Goal: Use online tool/utility: Utilize a website feature to perform a specific function

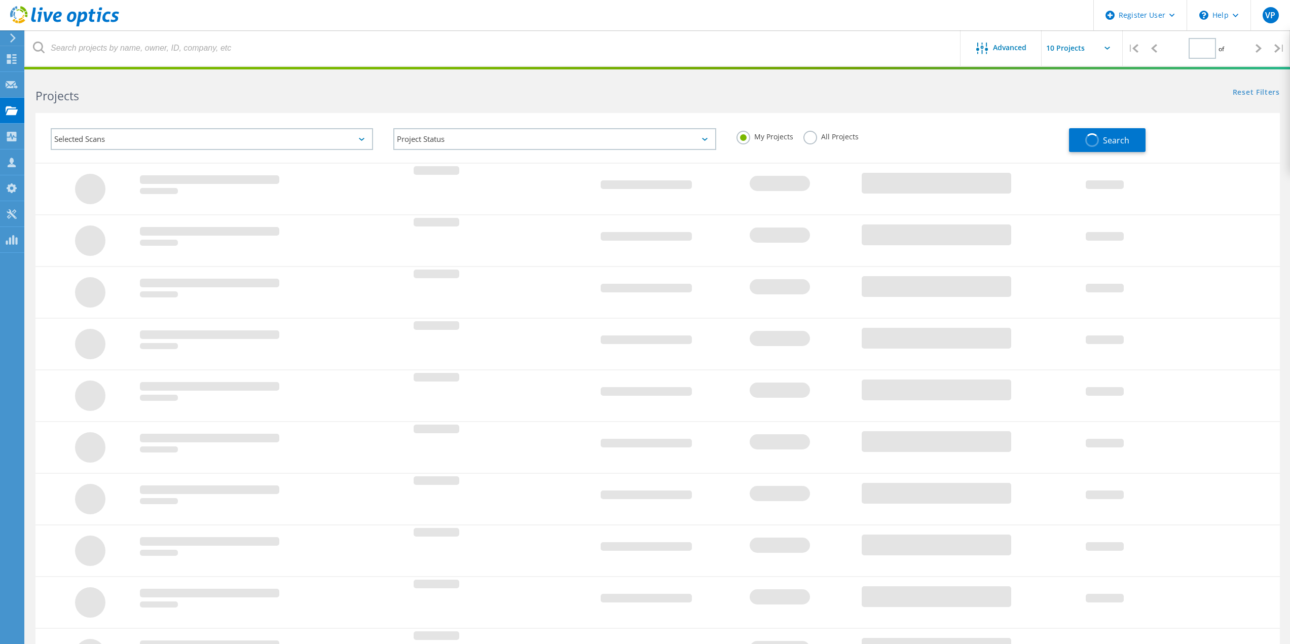
type input "1"
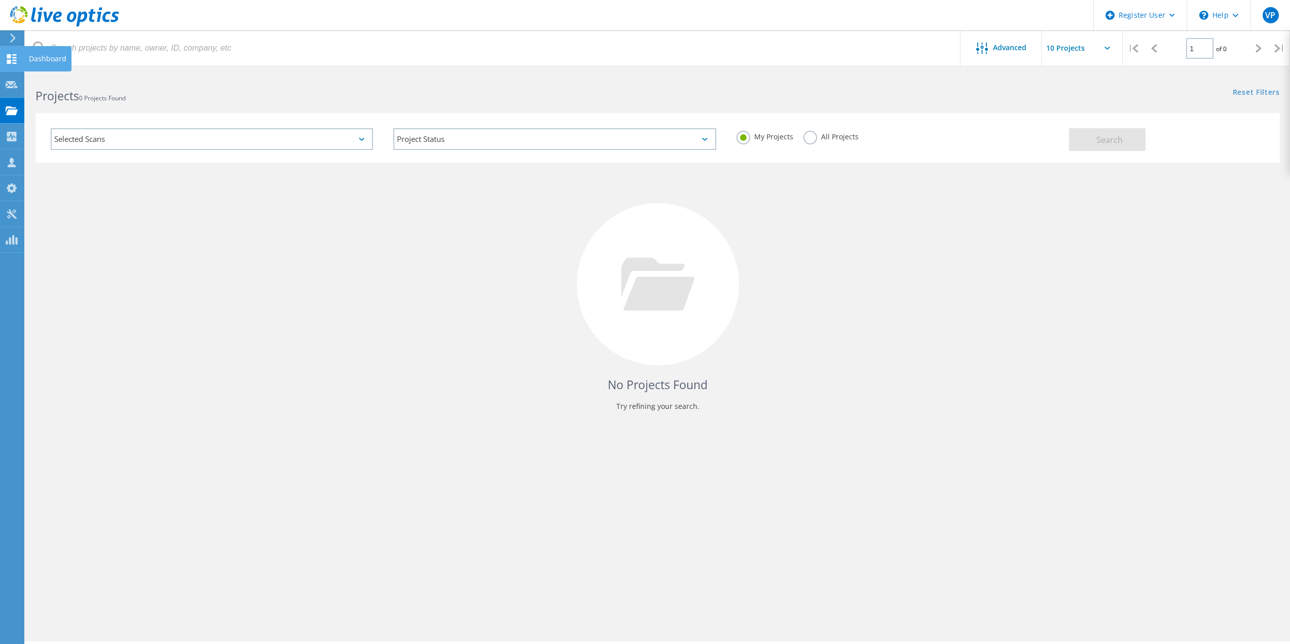
click at [44, 58] on div "Dashboard" at bounding box center [48, 58] width 38 height 7
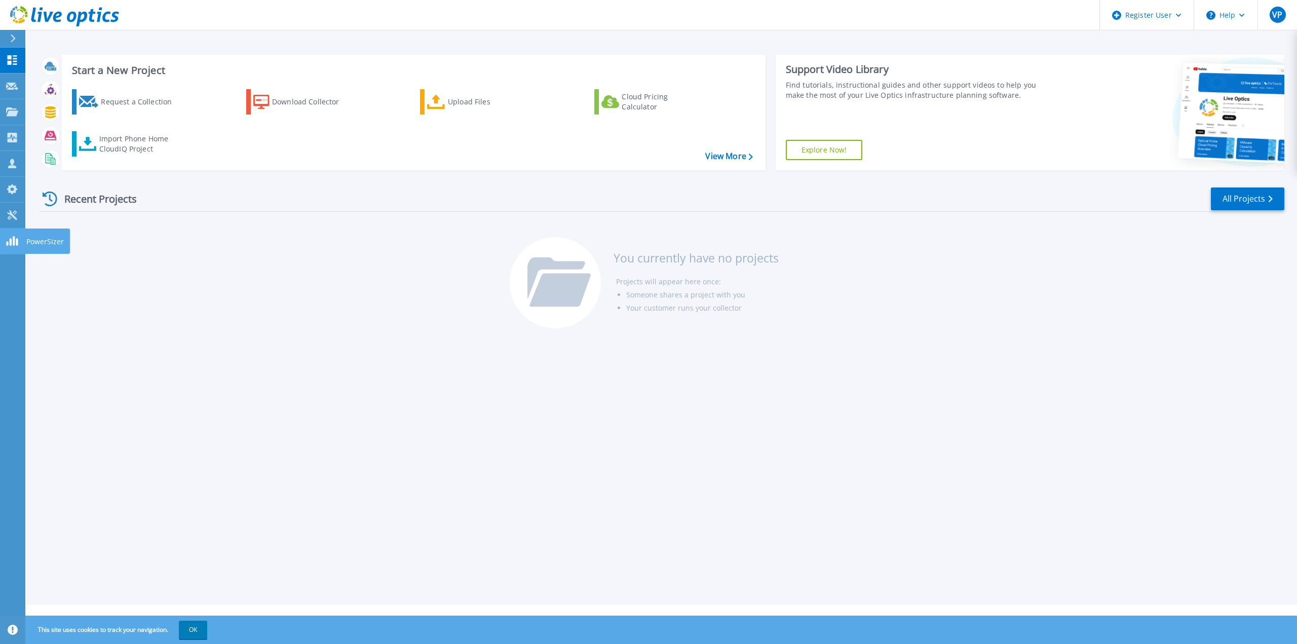
click at [7, 236] on div at bounding box center [12, 241] width 12 height 11
click at [36, 186] on p "My Profile" at bounding box center [42, 190] width 33 height 26
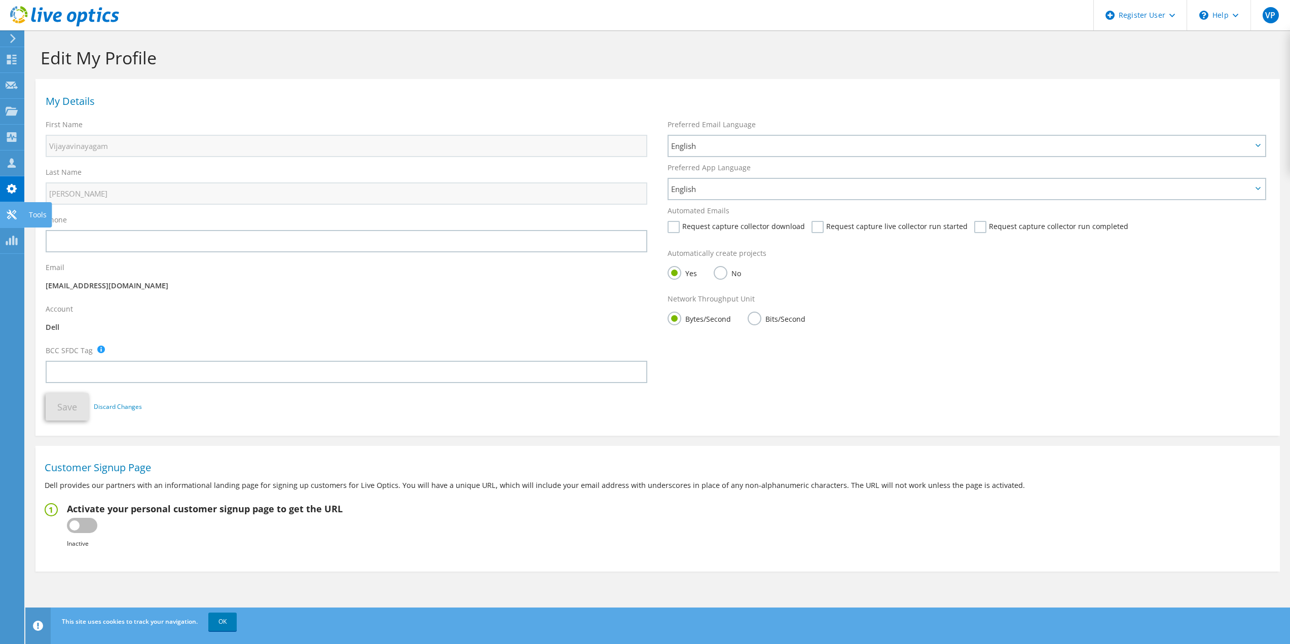
click at [11, 213] on use at bounding box center [12, 215] width 10 height 10
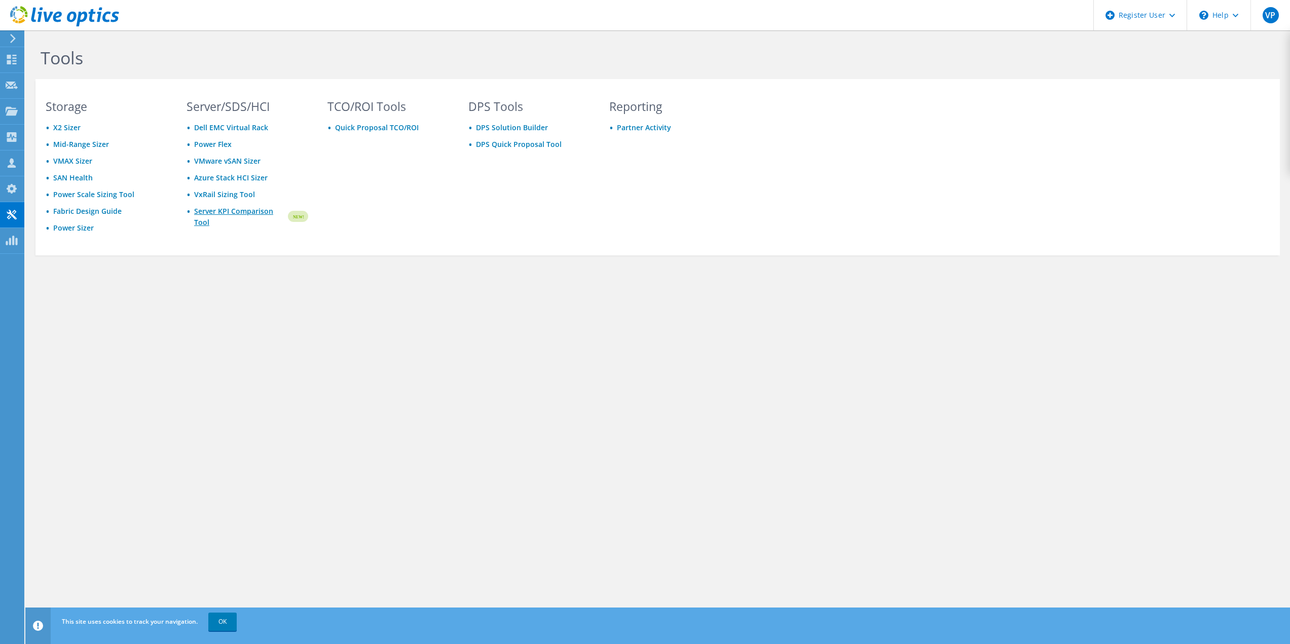
click at [226, 214] on link "Server KPI Comparison Tool" at bounding box center [240, 217] width 92 height 22
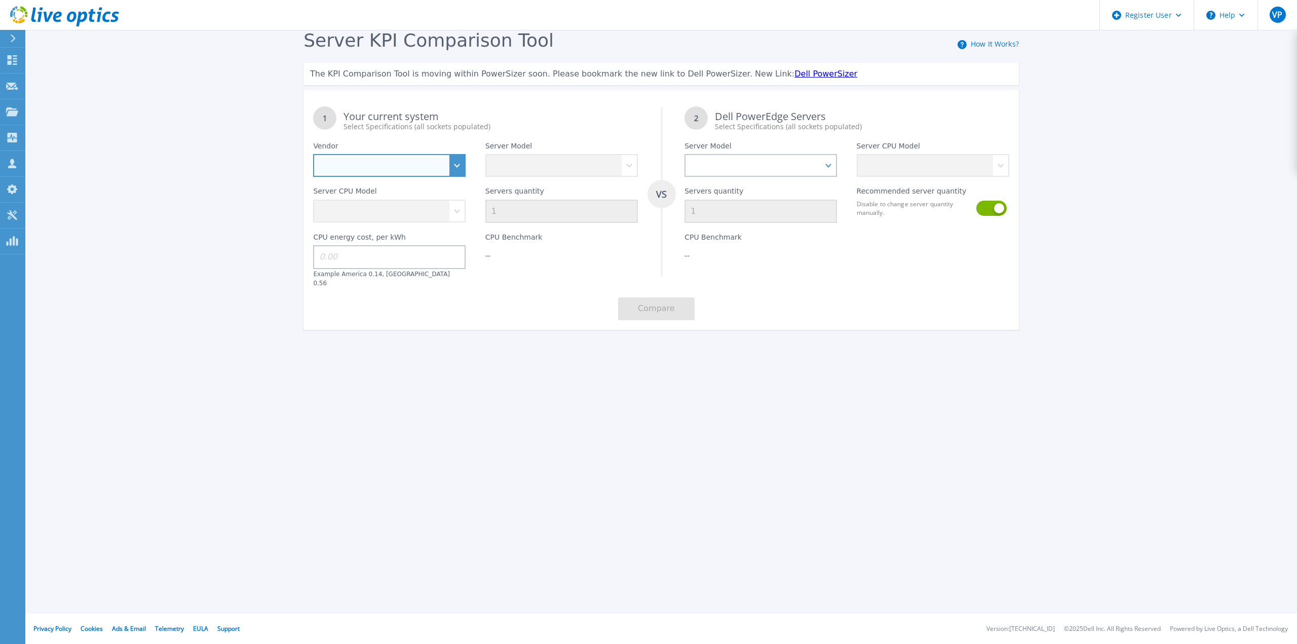
click at [418, 165] on select "Dell HPE Lenovo Supermicro" at bounding box center [389, 165] width 153 height 23
click at [313, 155] on select "Dell HPE Lenovo Supermicro" at bounding box center [389, 165] width 153 height 23
drag, startPoint x: 388, startPoint y: 163, endPoint x: 384, endPoint y: 172, distance: 9.5
click at [388, 163] on select "Dell HPE Lenovo Supermicro" at bounding box center [389, 165] width 153 height 23
select select "HPE"
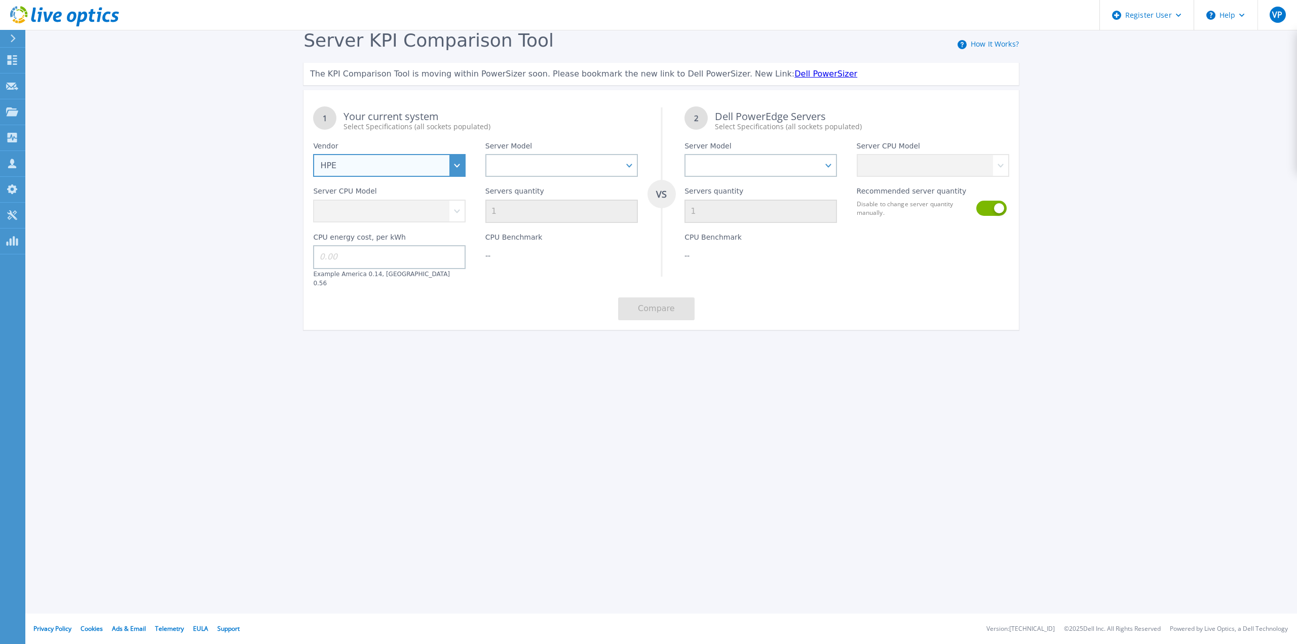
click at [313, 155] on select "Dell HPE Lenovo Supermicro" at bounding box center [389, 165] width 153 height 23
click at [512, 171] on select "Cloudline CL3150 Compute Scale-up Server 3200 DL110 DL145 DL20 DL320 DL325 DL34…" at bounding box center [561, 165] width 153 height 23
select select "DL380"
click at [485, 155] on select "Cloudline CL3150 Compute Scale-up Server 3200 DL110 DL145 DL20 DL320 DL325 DL34…" at bounding box center [561, 165] width 153 height 23
click at [388, 210] on select "Intel Xeon 6526Y 2.8GHz Intel Xeon 6530 2.1GHz Intel Xeon 6534 3.9GHz Intel Xeo…" at bounding box center [389, 211] width 153 height 23
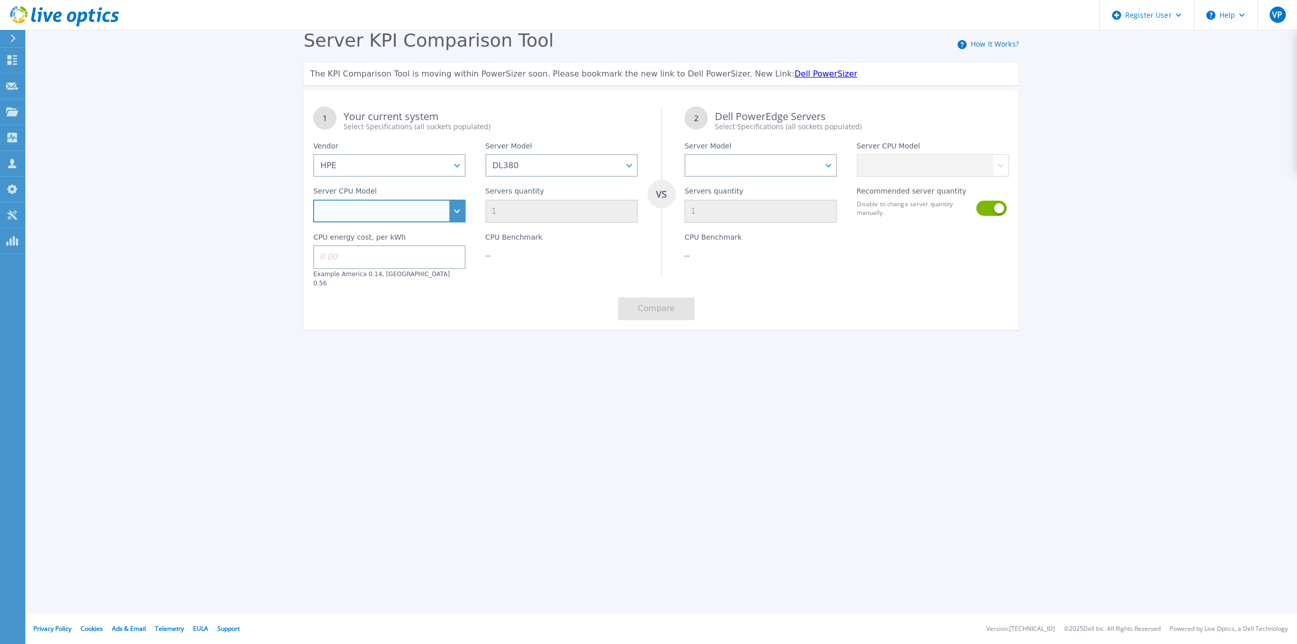
select select "312544"
click at [313, 200] on select "Intel Xeon 6526Y 2.8GHz Intel Xeon 6530 2.1GHz Intel Xeon 6534 3.9GHz Intel Xeo…" at bounding box center [389, 211] width 153 height 23
click at [528, 216] on input "1" at bounding box center [561, 211] width 153 height 23
type input "12"
click at [345, 259] on input at bounding box center [389, 256] width 153 height 23
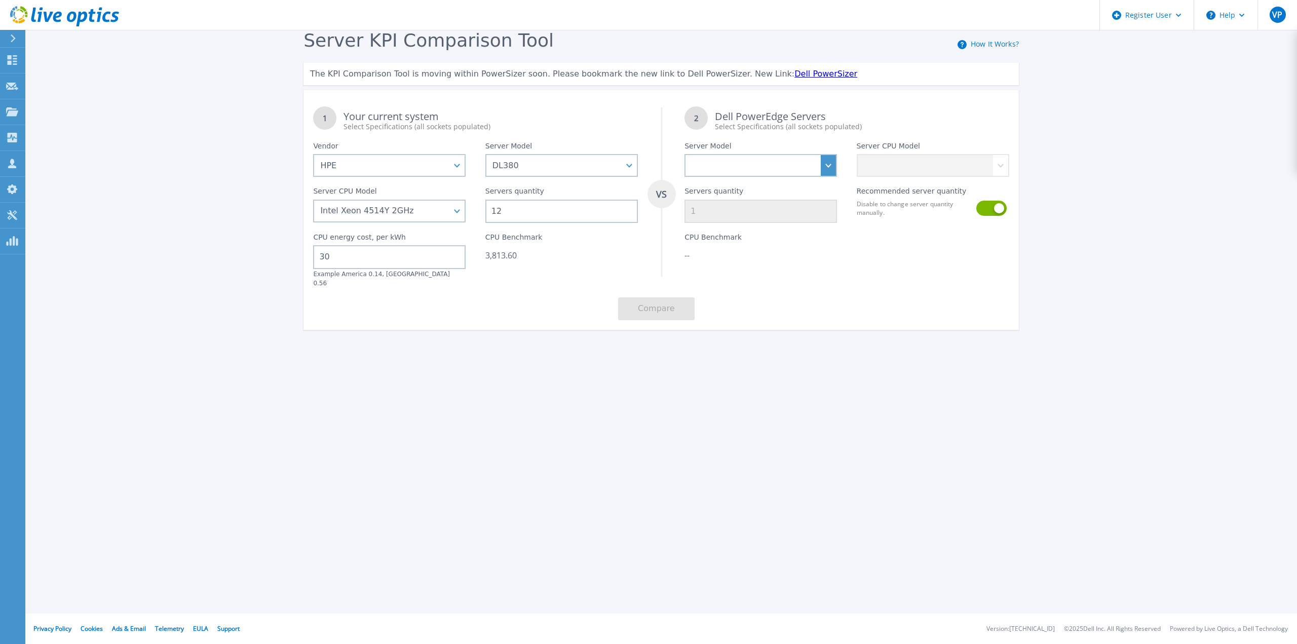
type input "30"
click at [746, 170] on select "PowerEdge C6520 PowerEdge C6525 PowerEdge HS5610 PowerEdge HS5620 PowerEdge R24…" at bounding box center [761, 165] width 153 height 23
select select "PowerEdge R470"
click at [685, 155] on select "PowerEdge C6520 PowerEdge C6525 PowerEdge HS5610 PowerEdge HS5620 PowerEdge R24…" at bounding box center [761, 165] width 153 height 23
click at [927, 171] on select "Intel Xeon 6730P 2.5GHz Intel Xeon 6741P 2.5GHz Intel Xeon 6747P 2.7GHz Intel X…" at bounding box center [933, 165] width 153 height 23
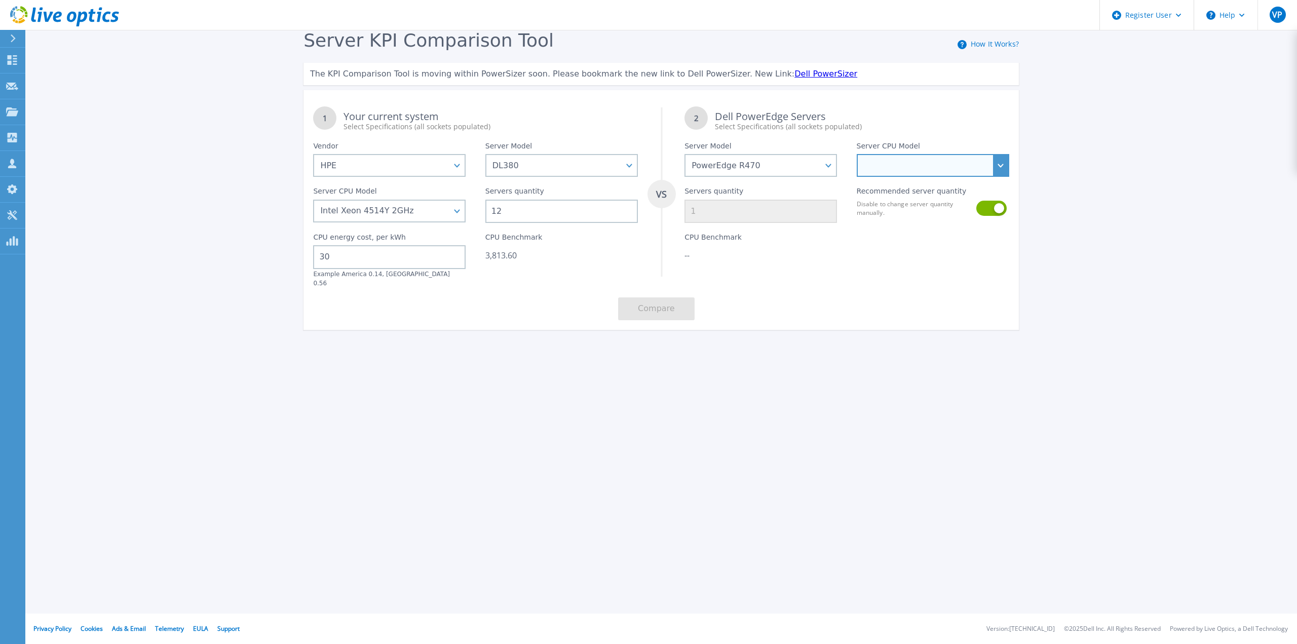
select select "313997"
click at [857, 155] on select "Intel Xeon 6730P 2.5GHz Intel Xeon 6741P 2.5GHz Intel Xeon 6747P 2.7GHz Intel X…" at bounding box center [933, 165] width 153 height 23
type input "7"
click at [651, 302] on button "Compare" at bounding box center [656, 308] width 77 height 23
